Goal: Check status

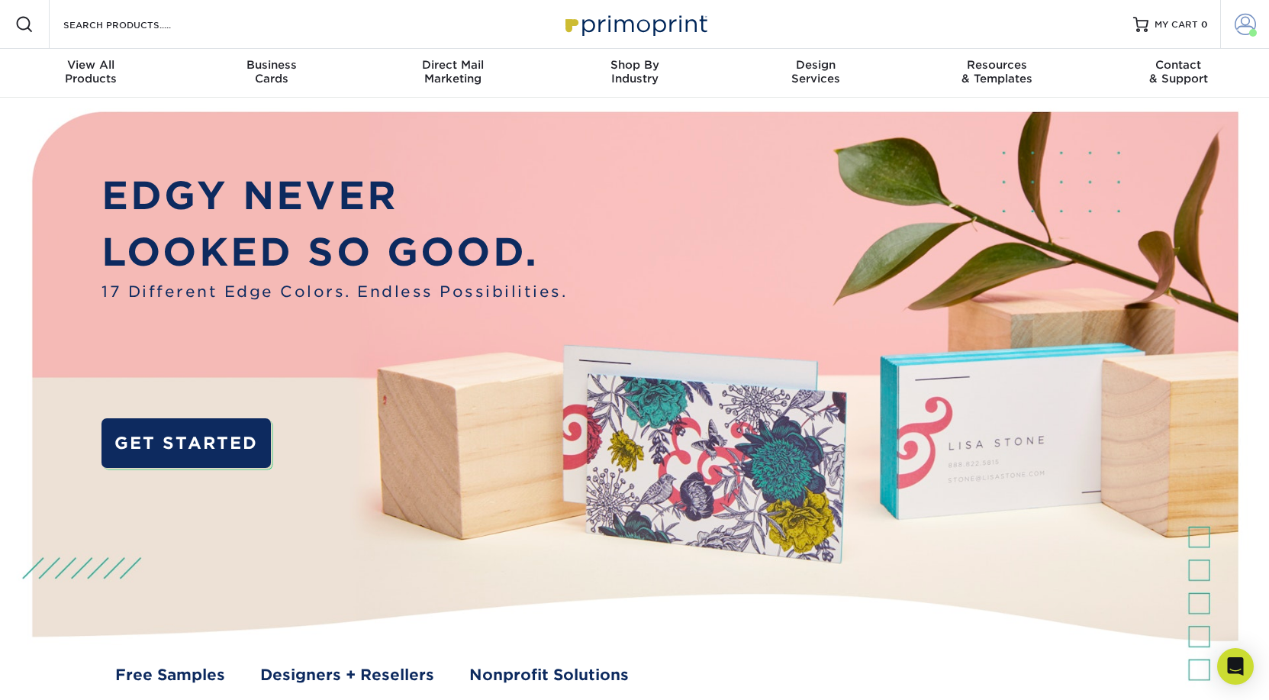
click at [1248, 22] on span at bounding box center [1245, 24] width 21 height 21
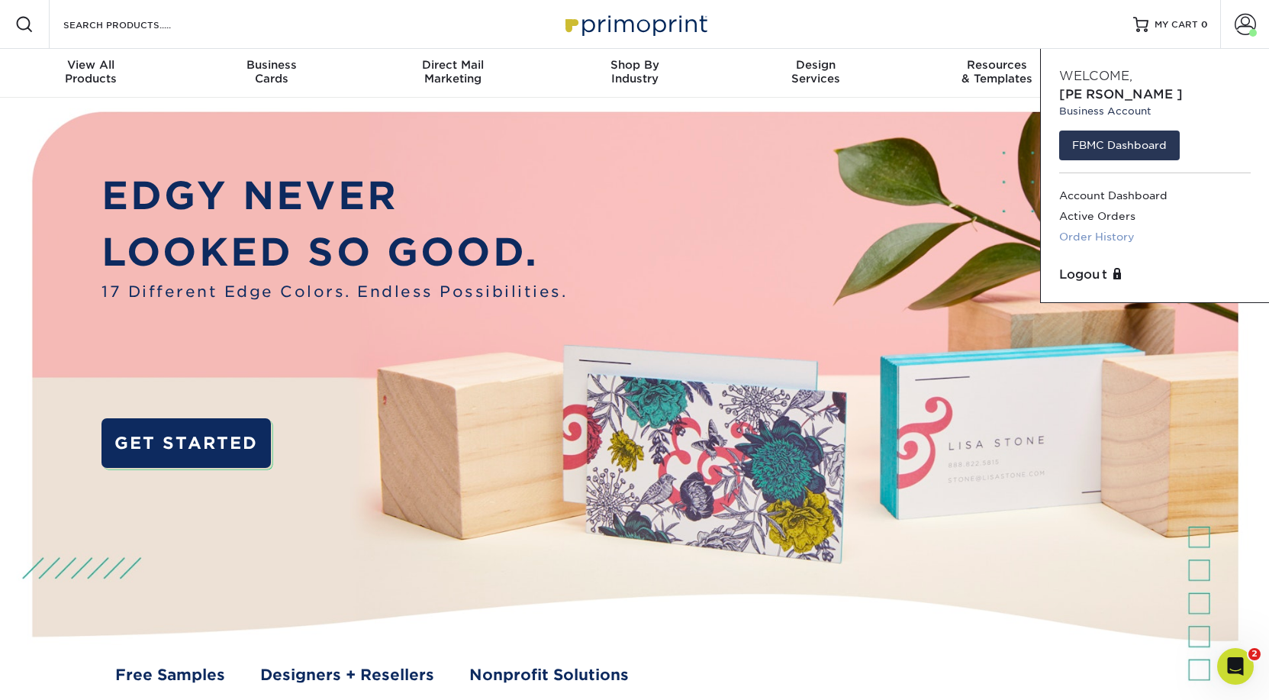
click at [1089, 227] on link "Order History" at bounding box center [1155, 237] width 192 height 21
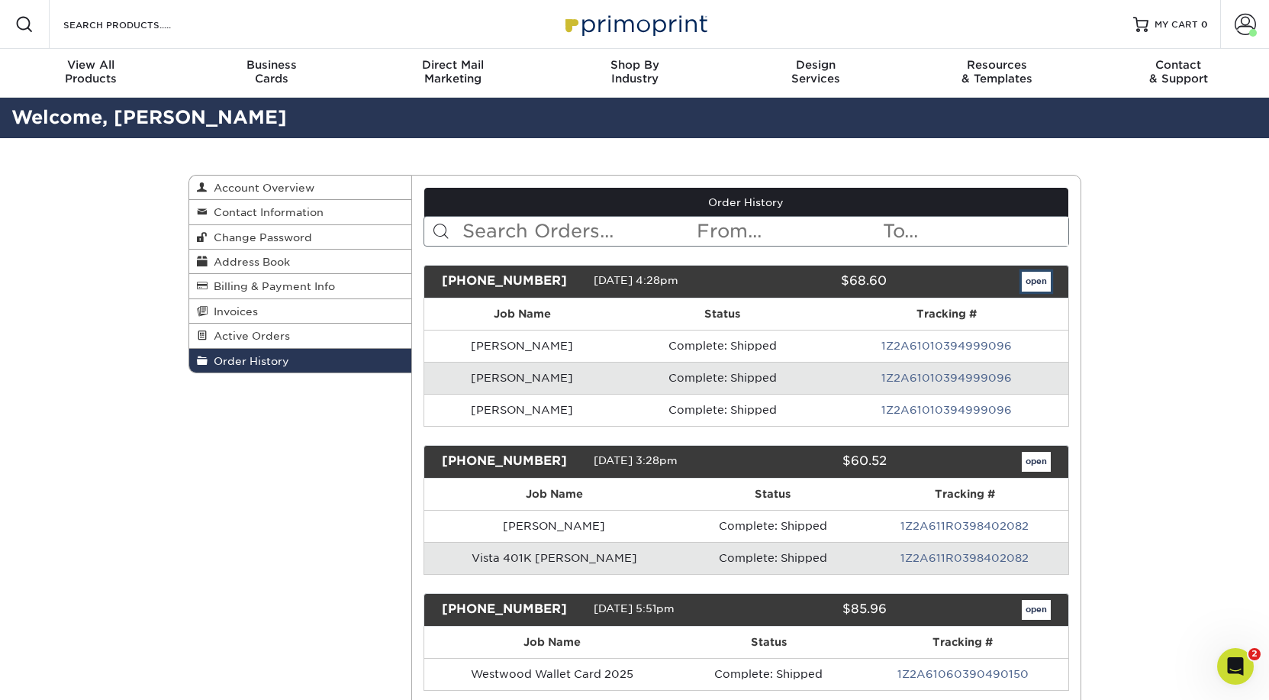
click at [1033, 279] on link "open" at bounding box center [1036, 282] width 29 height 20
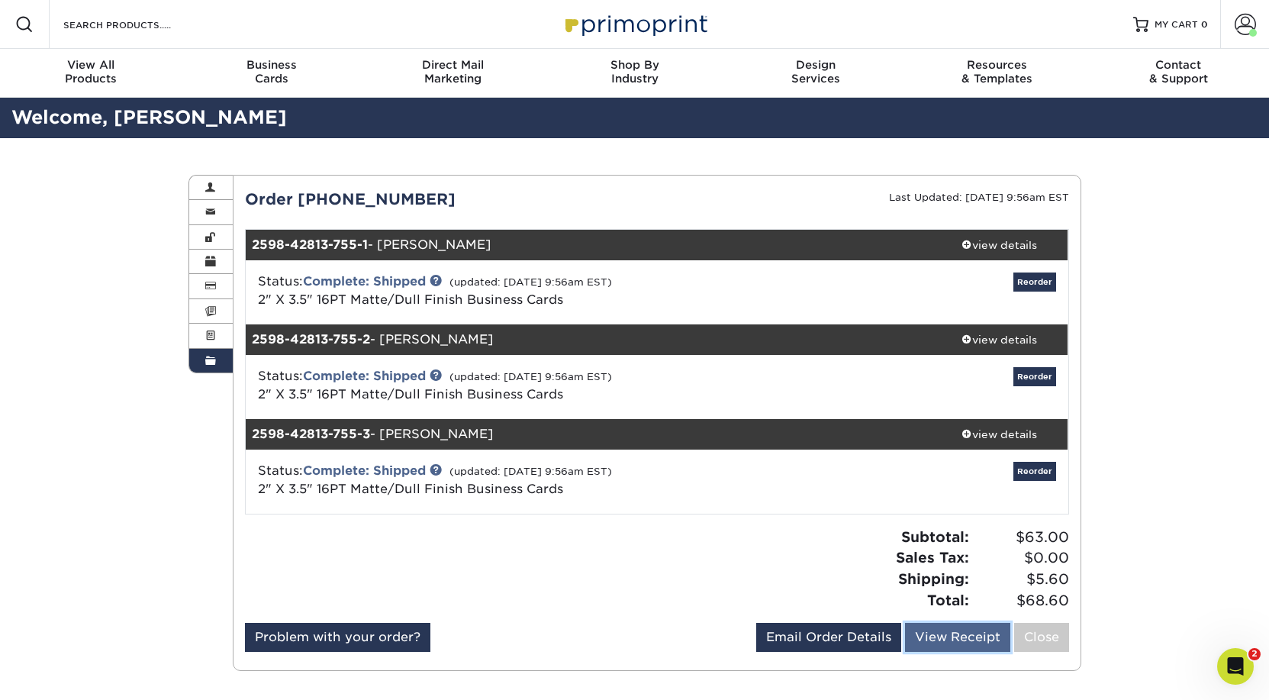
click at [930, 637] on link "View Receipt" at bounding box center [957, 637] width 105 height 29
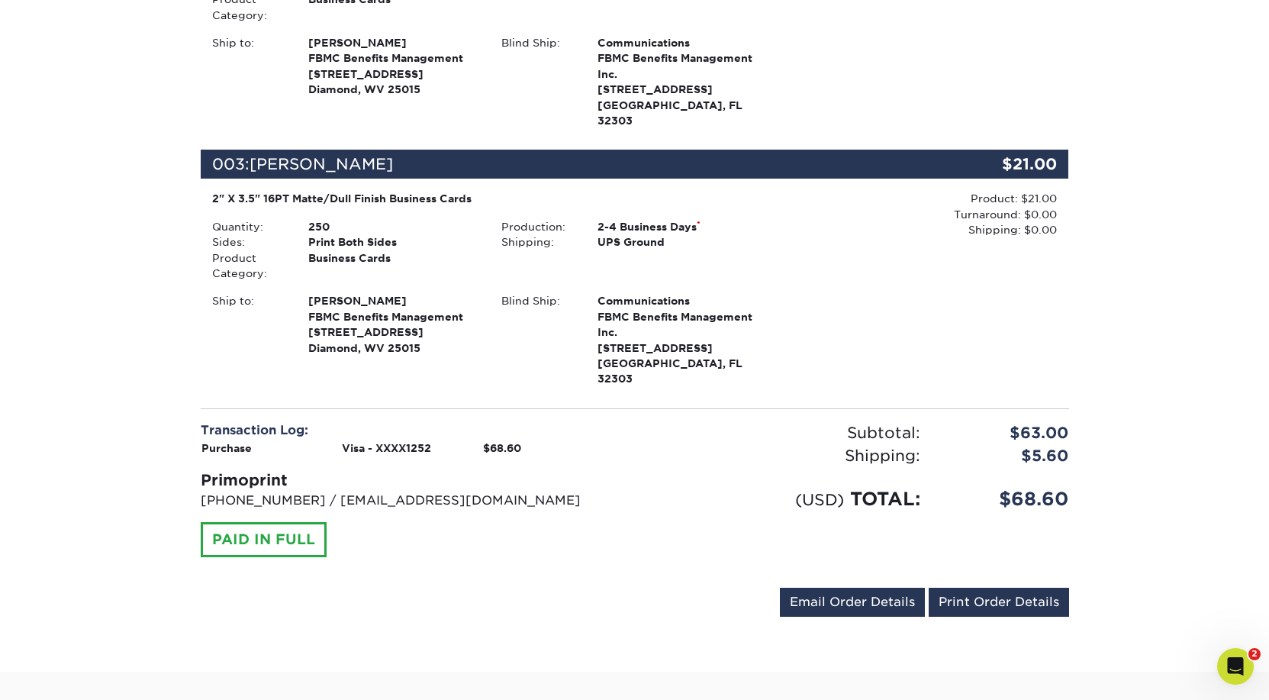
scroll to position [617, 0]
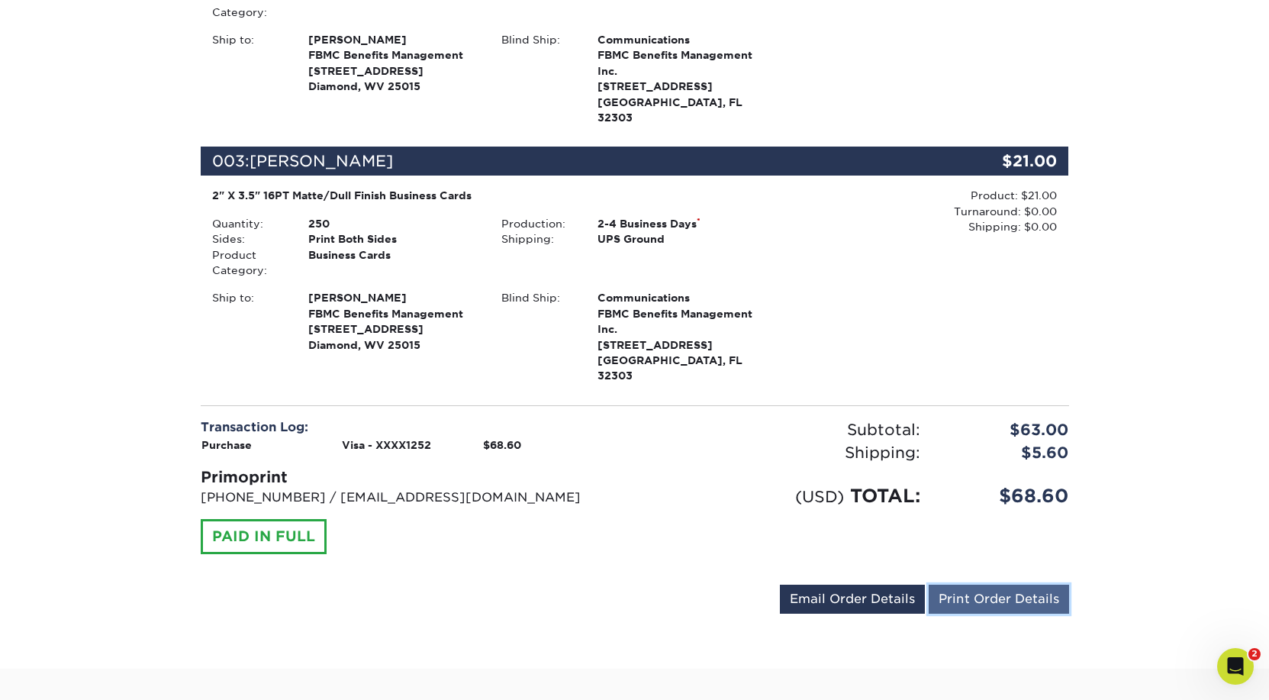
click at [995, 585] on link "Print Order Details" at bounding box center [999, 599] width 140 height 29
